Goal: Task Accomplishment & Management: Use online tool/utility

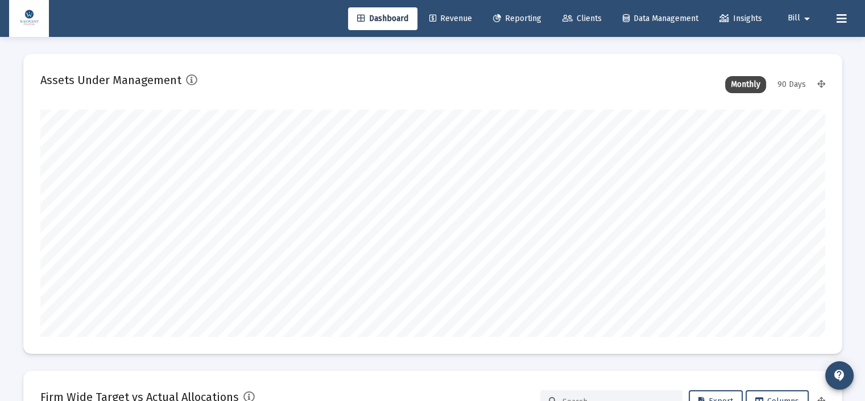
scroll to position [227, 784]
type input "[DATE]"
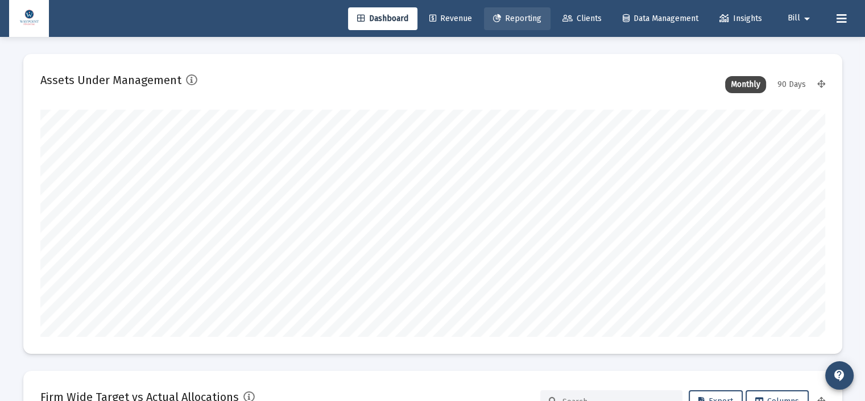
click at [526, 18] on span "Reporting" at bounding box center [517, 19] width 48 height 10
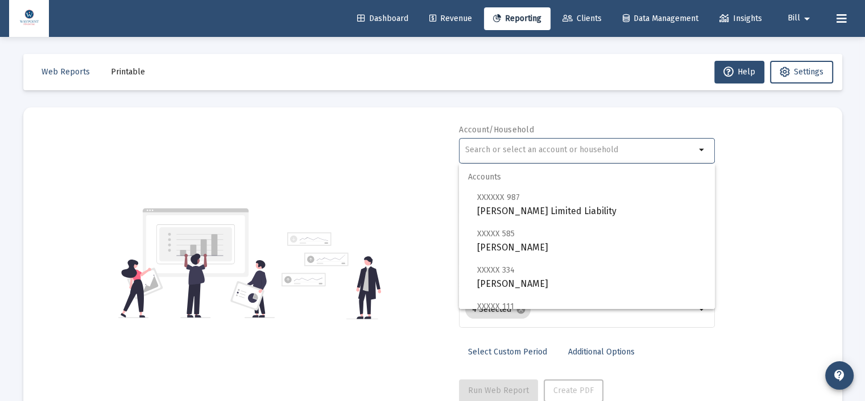
click at [566, 148] on input "text" at bounding box center [580, 150] width 230 height 9
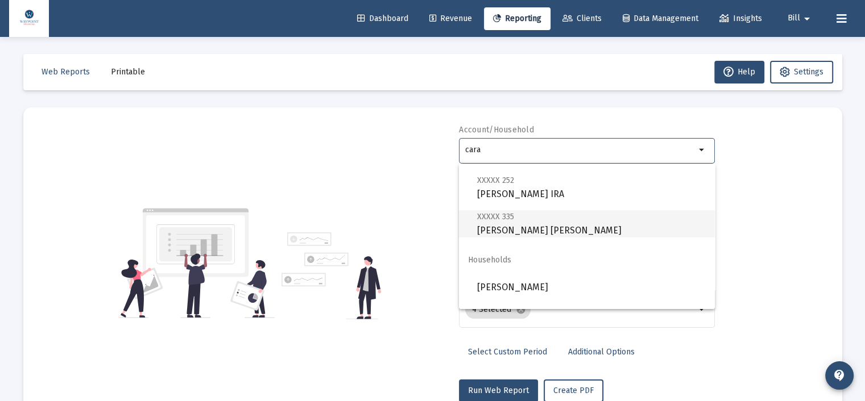
scroll to position [182, 0]
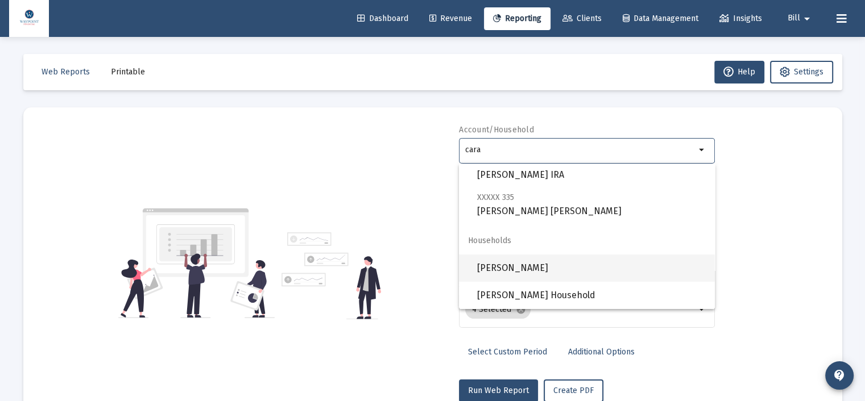
click at [514, 273] on span "[PERSON_NAME]" at bounding box center [591, 268] width 229 height 27
type input "[PERSON_NAME]"
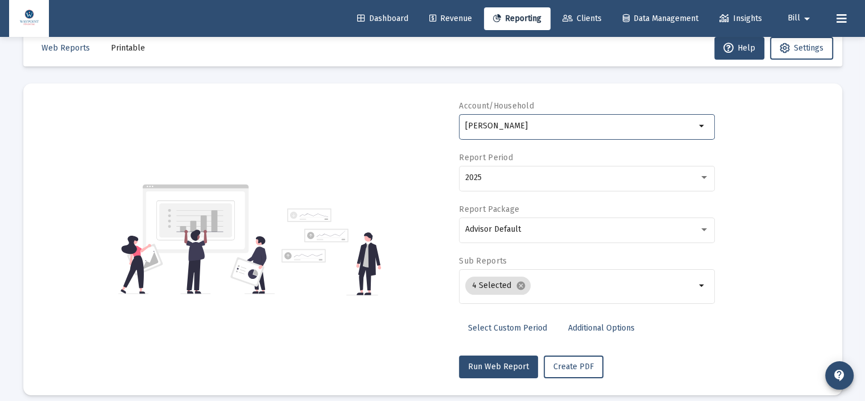
scroll to position [34, 0]
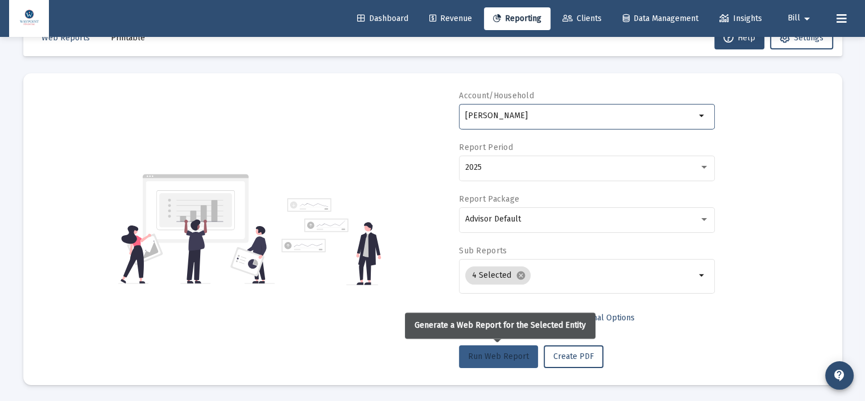
click at [482, 352] on span "Run Web Report" at bounding box center [498, 357] width 61 height 10
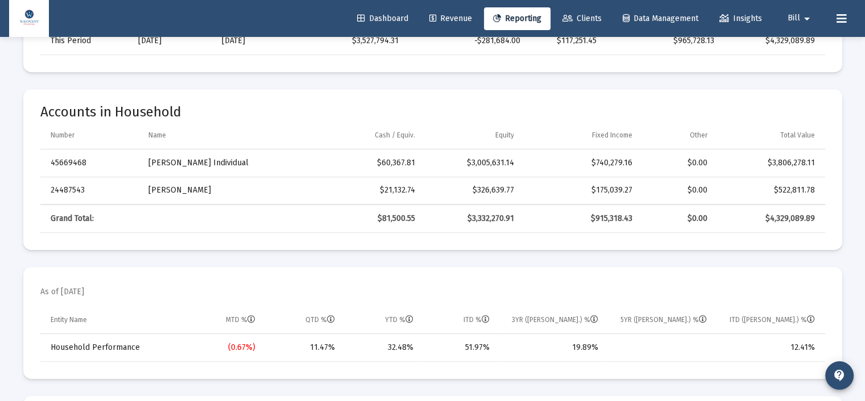
scroll to position [546, 0]
